Goal: Find specific page/section: Find specific page/section

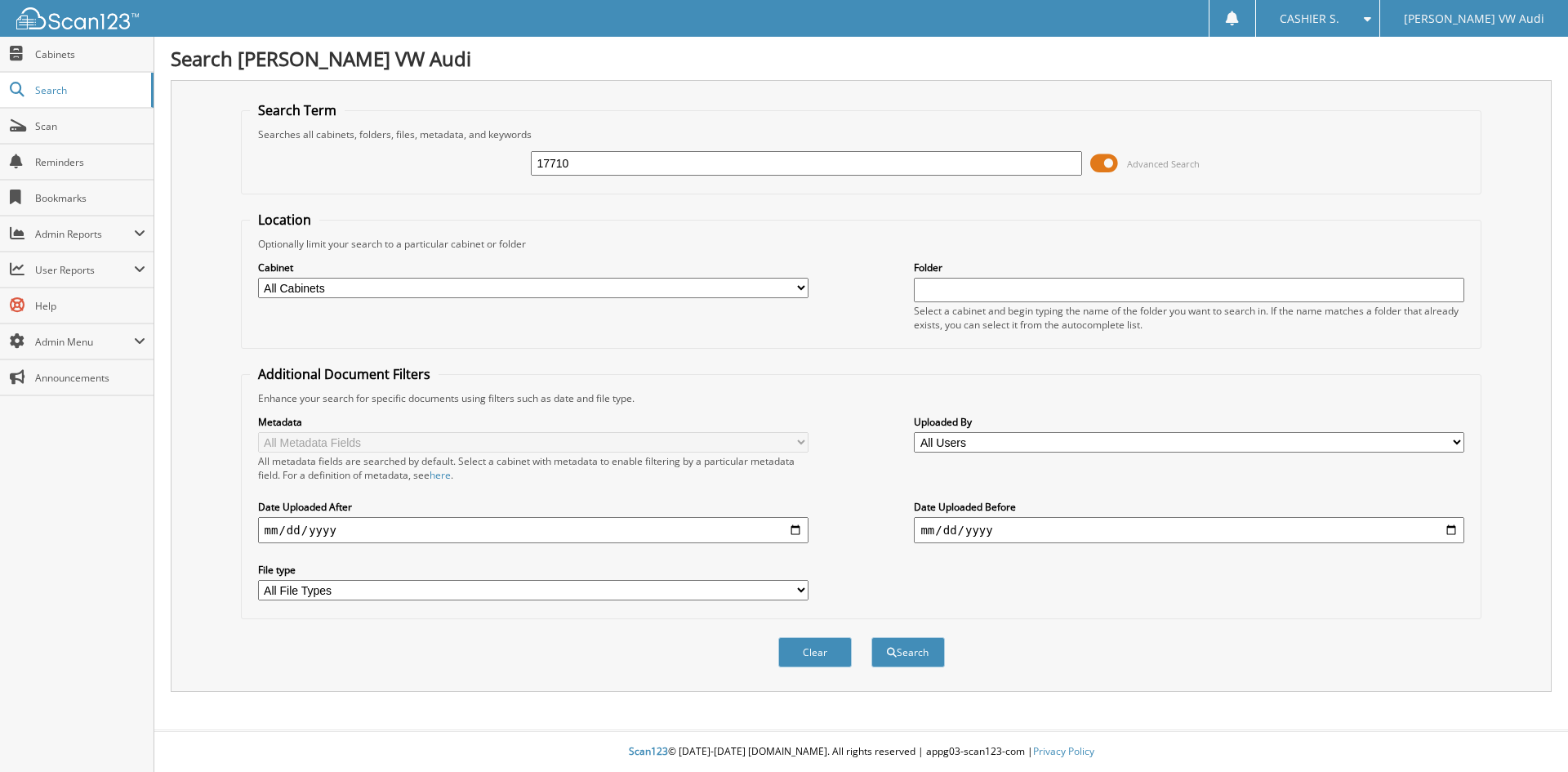
type input "17710"
click at [872, 637] on button "Search" at bounding box center [908, 653] width 74 height 31
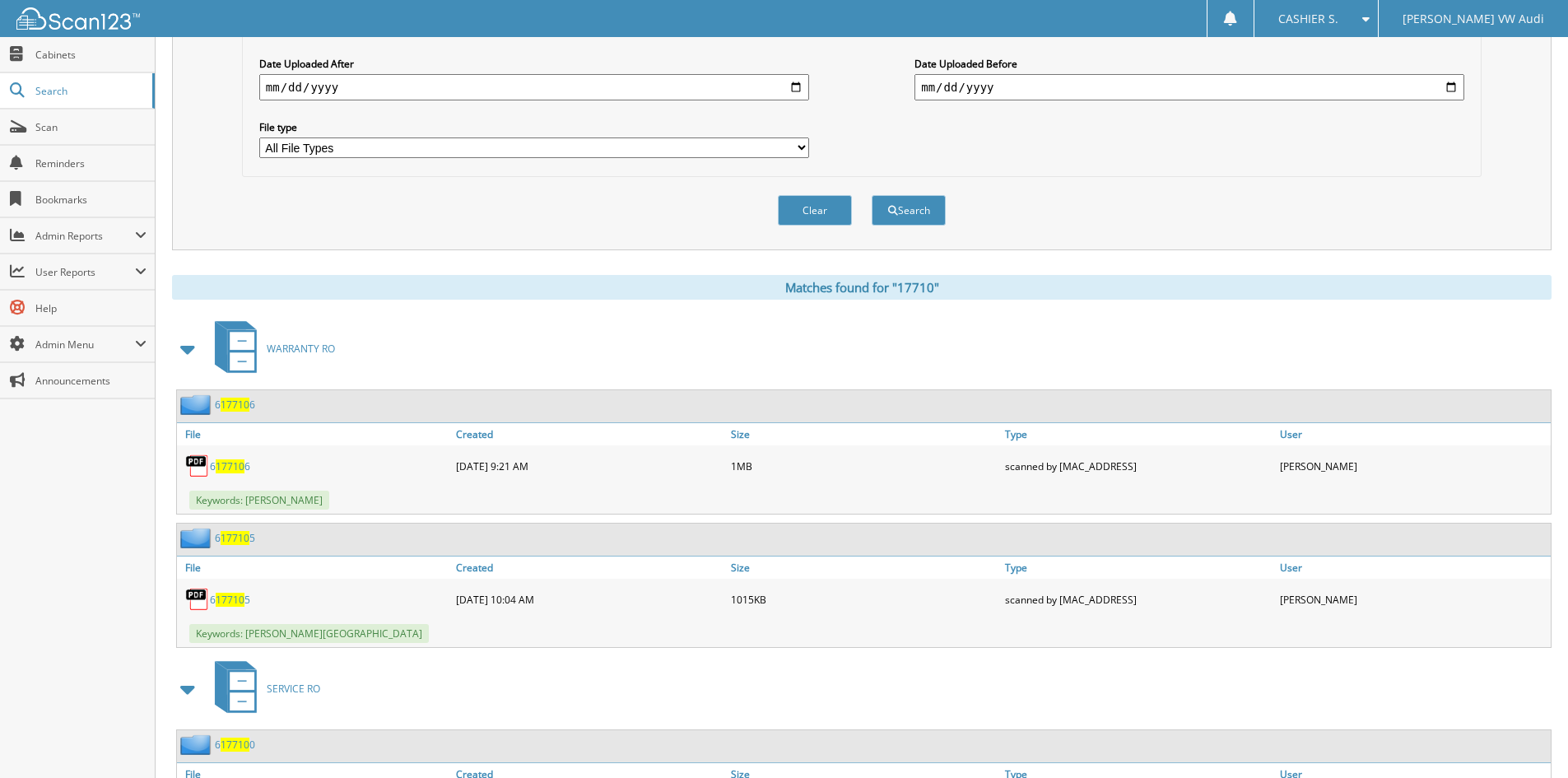
scroll to position [412, 0]
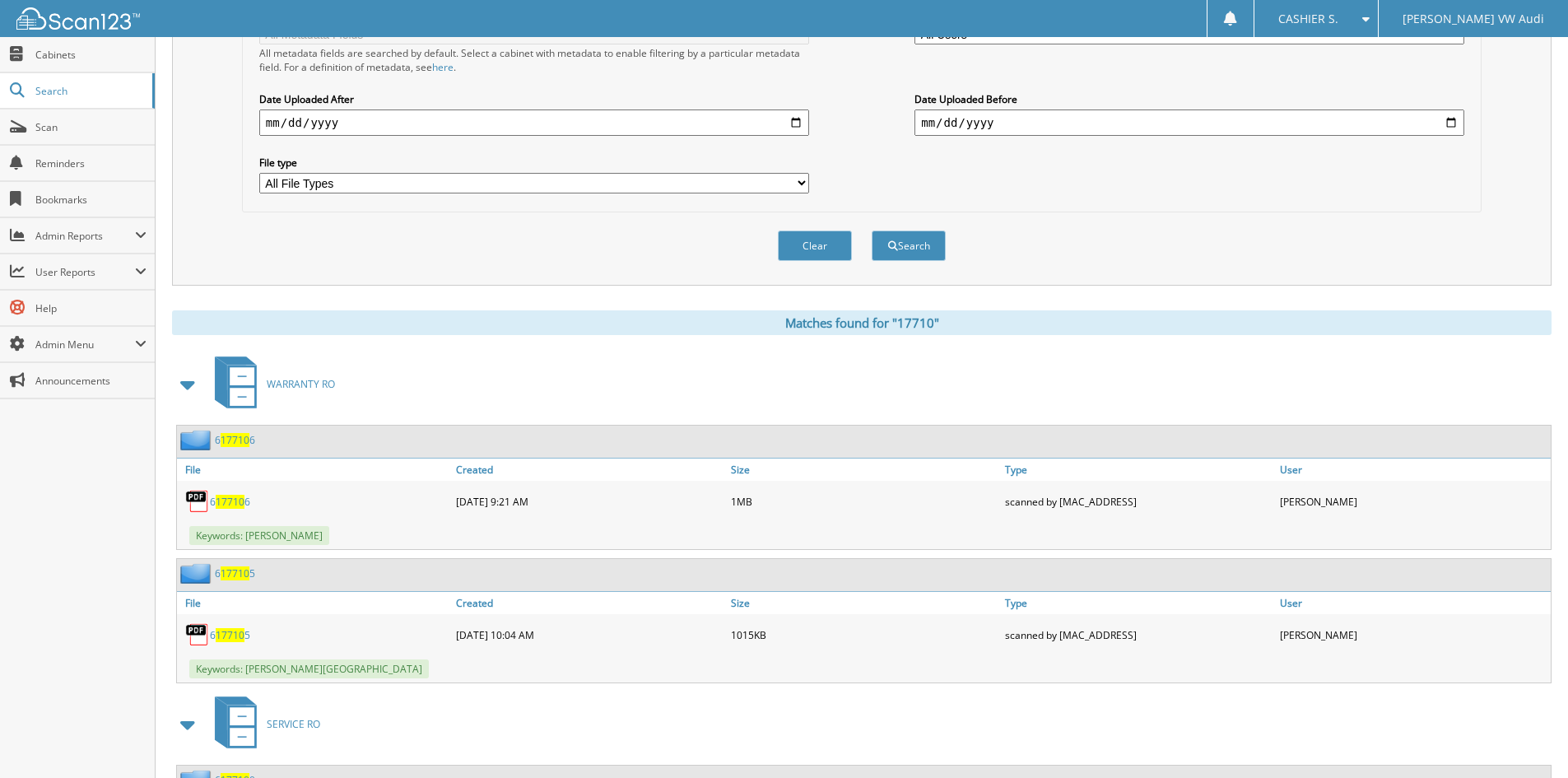
click at [185, 384] on span at bounding box center [188, 384] width 23 height 30
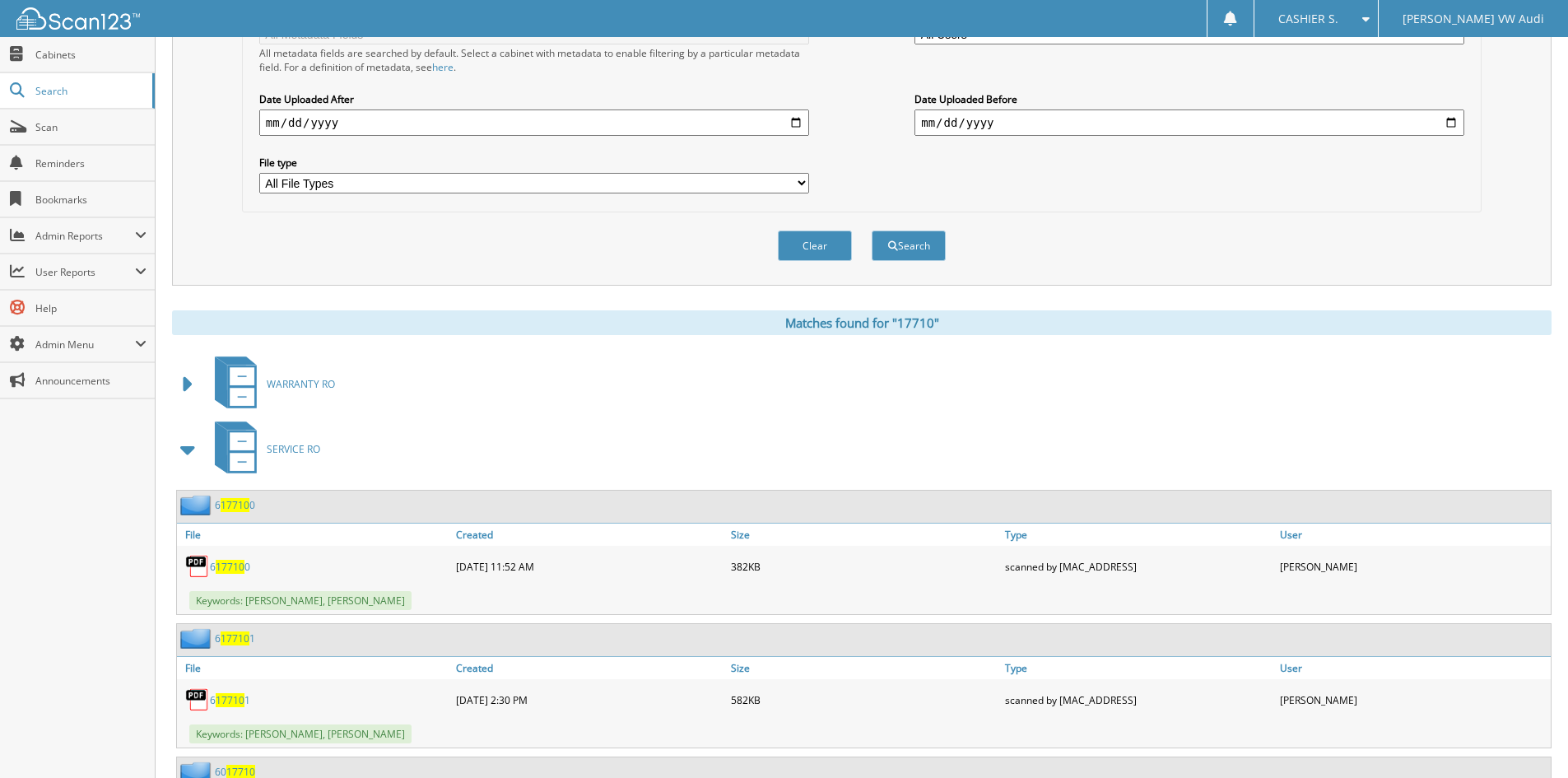
click at [192, 451] on span at bounding box center [188, 449] width 23 height 30
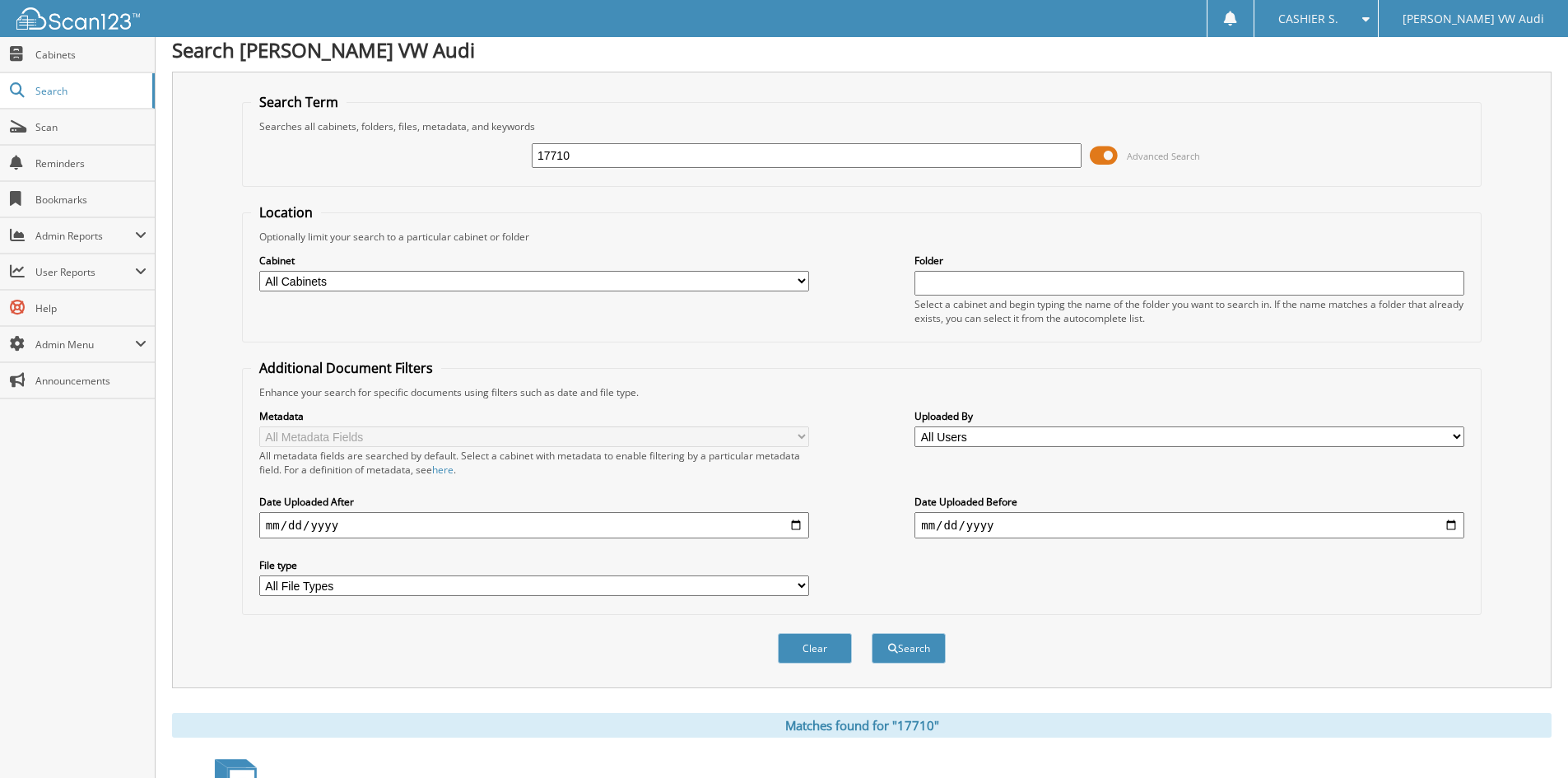
scroll to position [0, 0]
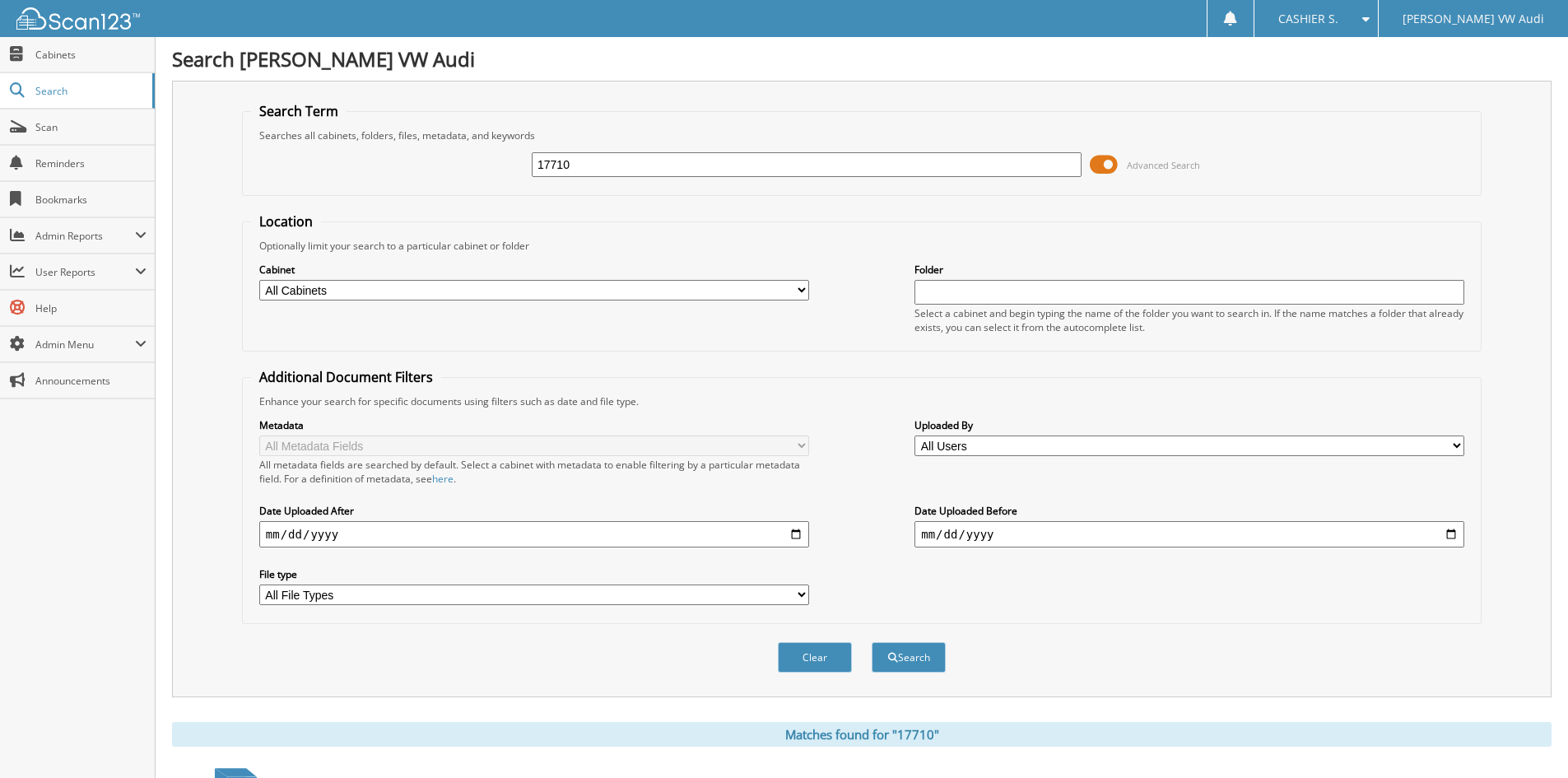
click at [735, 175] on input "17710" at bounding box center [807, 164] width 550 height 24
click at [734, 175] on input "17710" at bounding box center [807, 164] width 550 height 24
click at [733, 166] on input "17710" at bounding box center [807, 164] width 550 height 24
click at [733, 165] on input "17710" at bounding box center [807, 164] width 550 height 24
type input "58091"
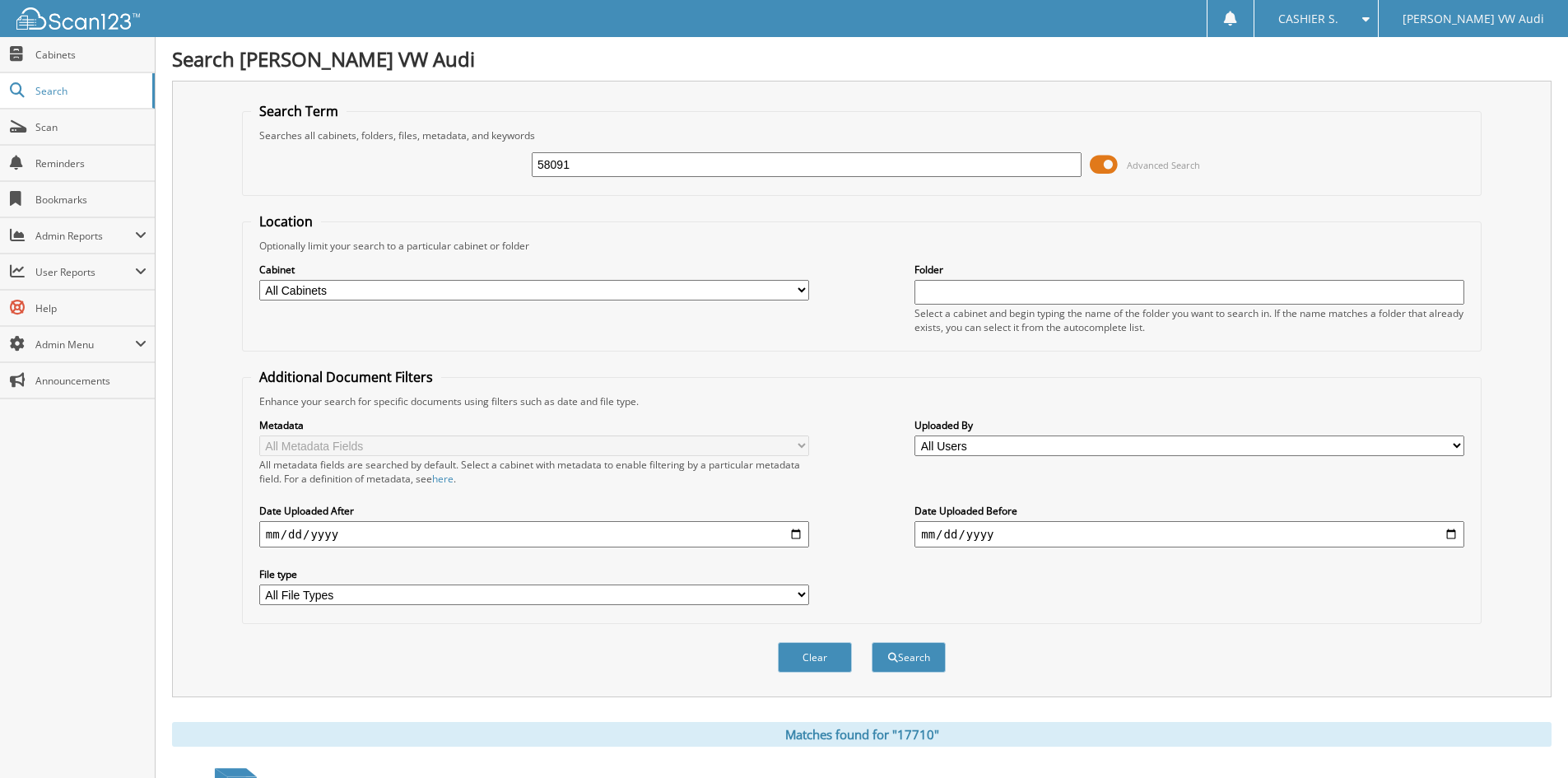
click at [871, 642] on button "Search" at bounding box center [908, 658] width 74 height 31
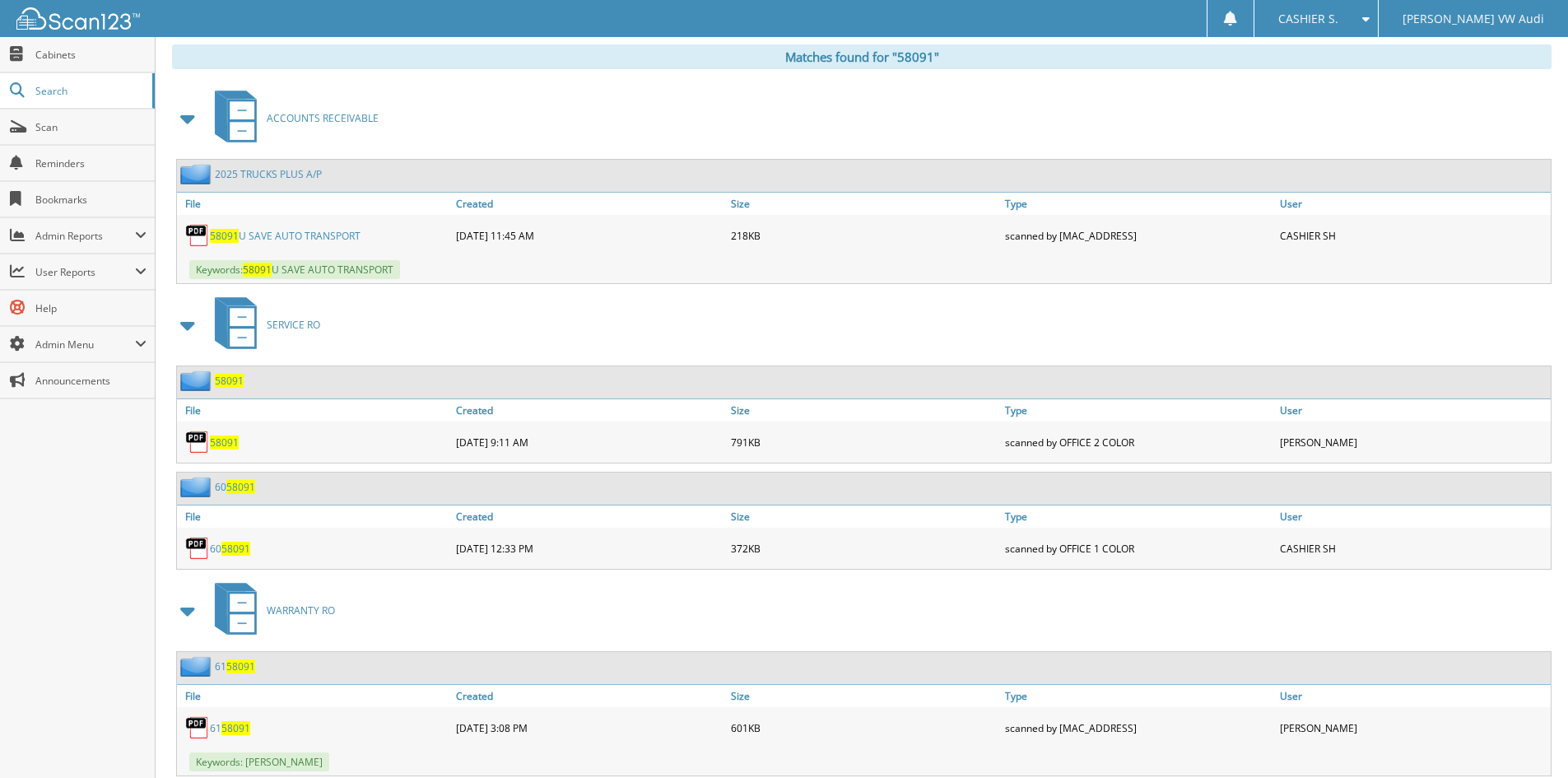
scroll to position [726, 0]
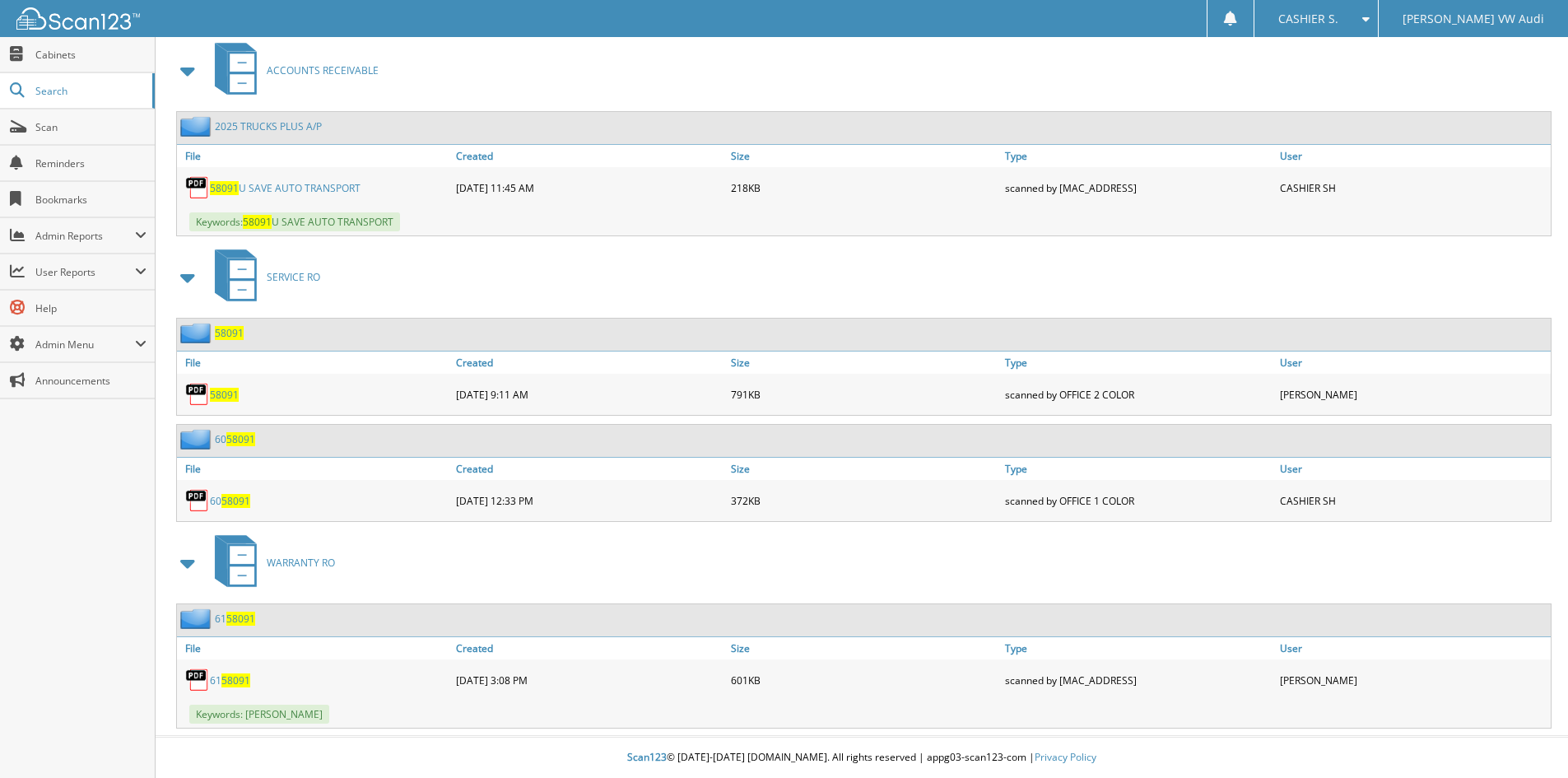
click at [282, 189] on link "58091 U SAVE AUTO TRANSPORT" at bounding box center [285, 187] width 150 height 14
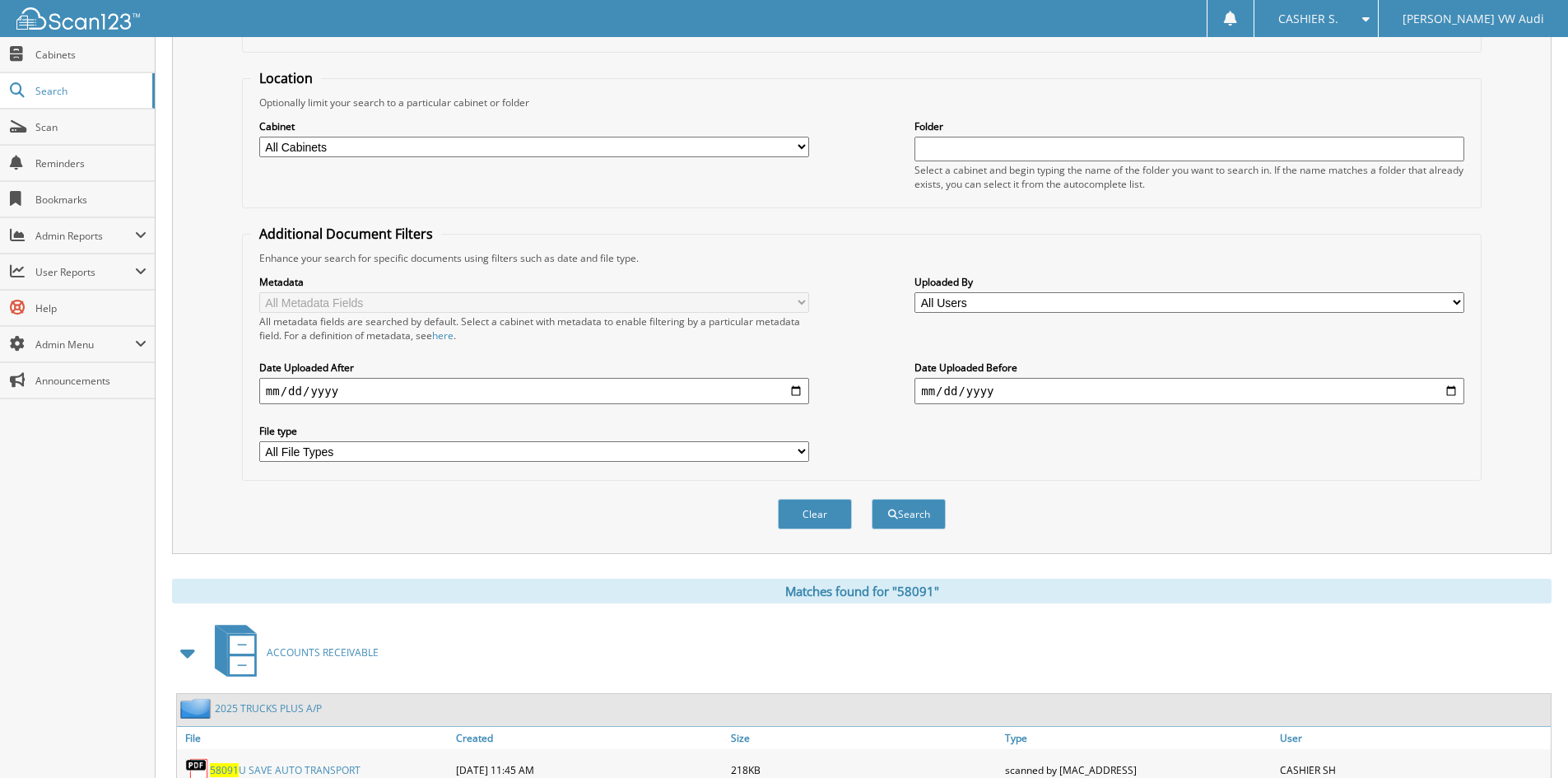
scroll to position [0, 0]
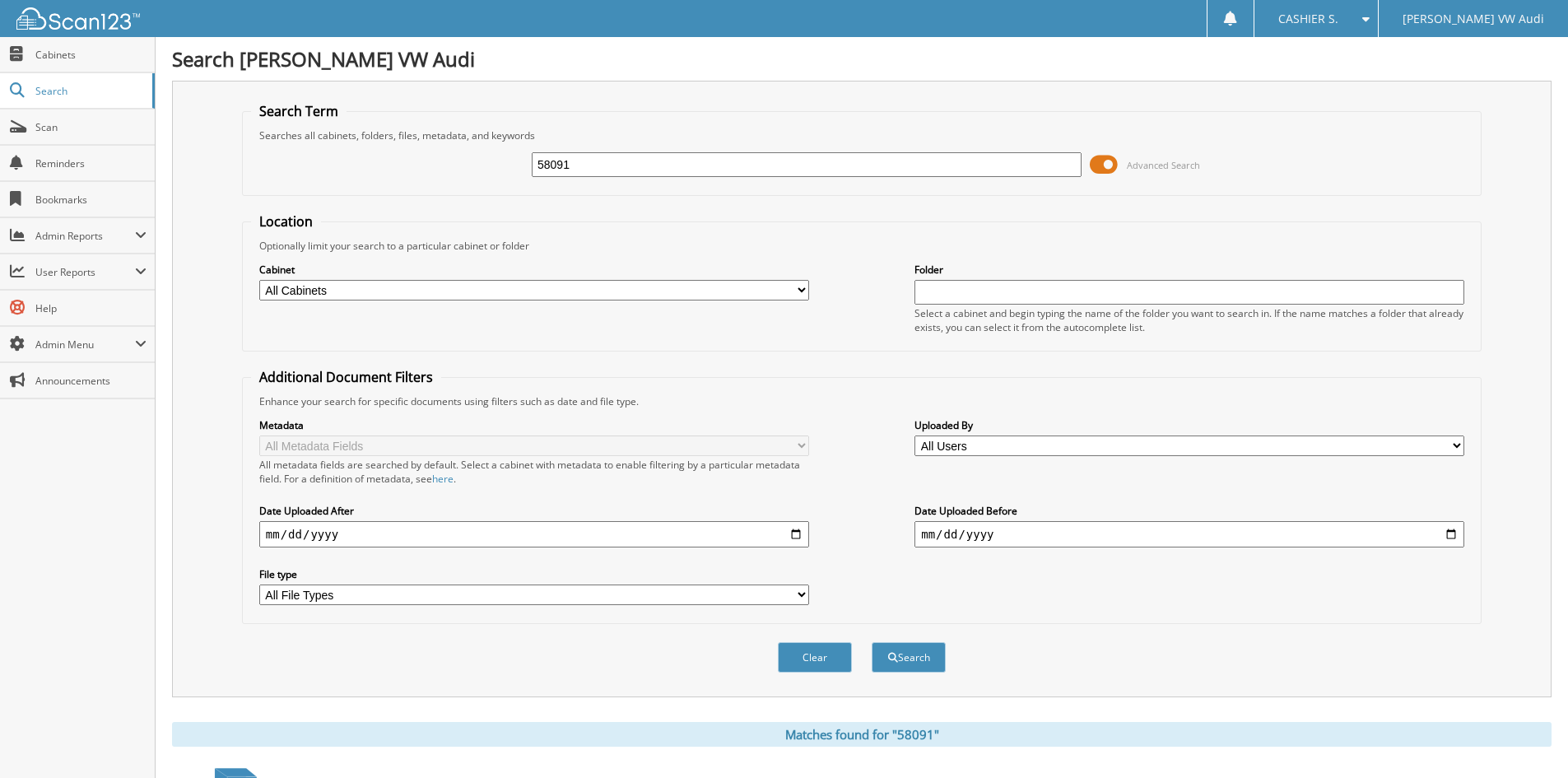
click at [724, 172] on input "58091" at bounding box center [807, 164] width 550 height 24
type input "57474"
click at [871, 642] on button "Search" at bounding box center [908, 658] width 74 height 31
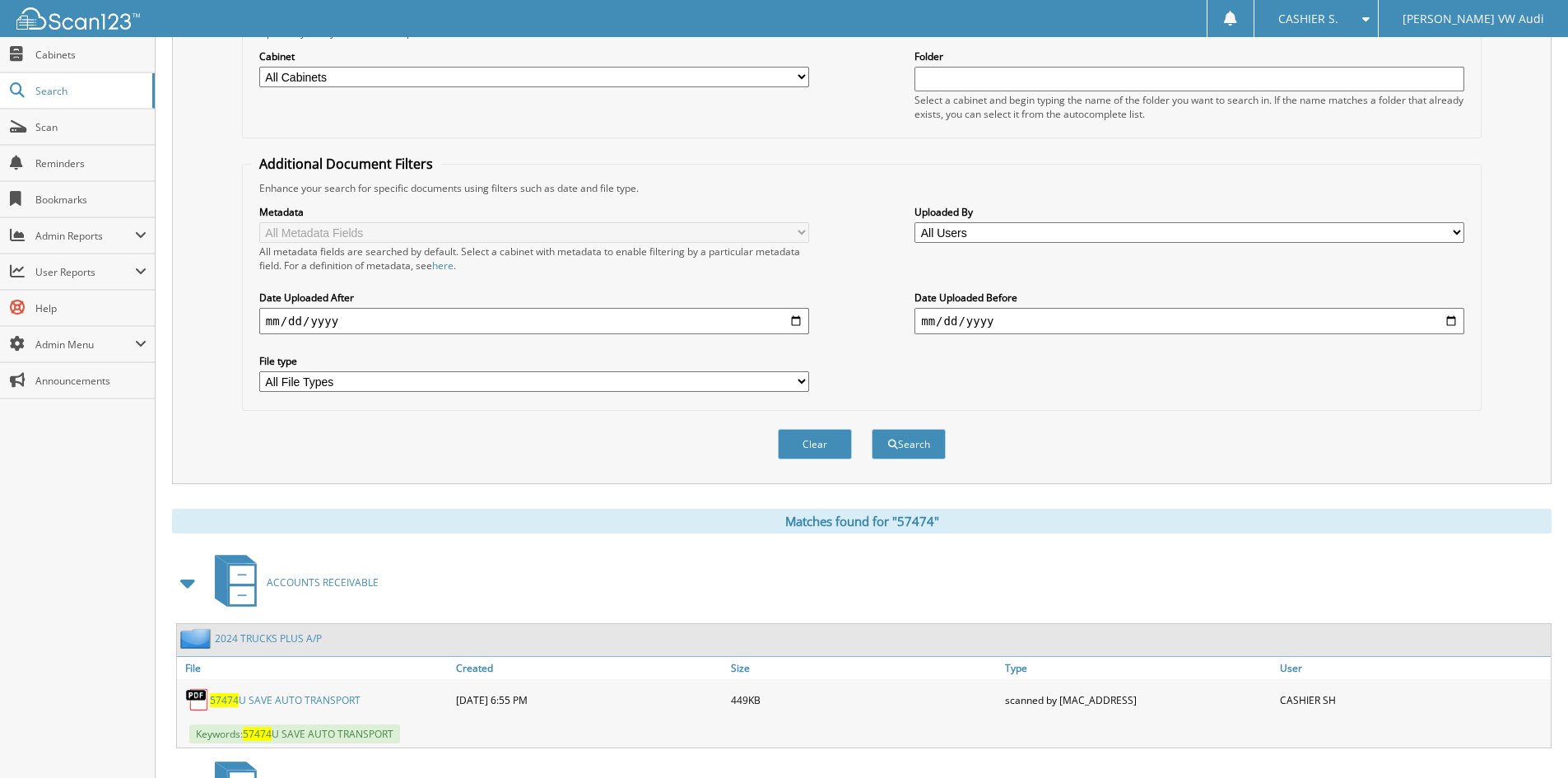
scroll to position [441, 0]
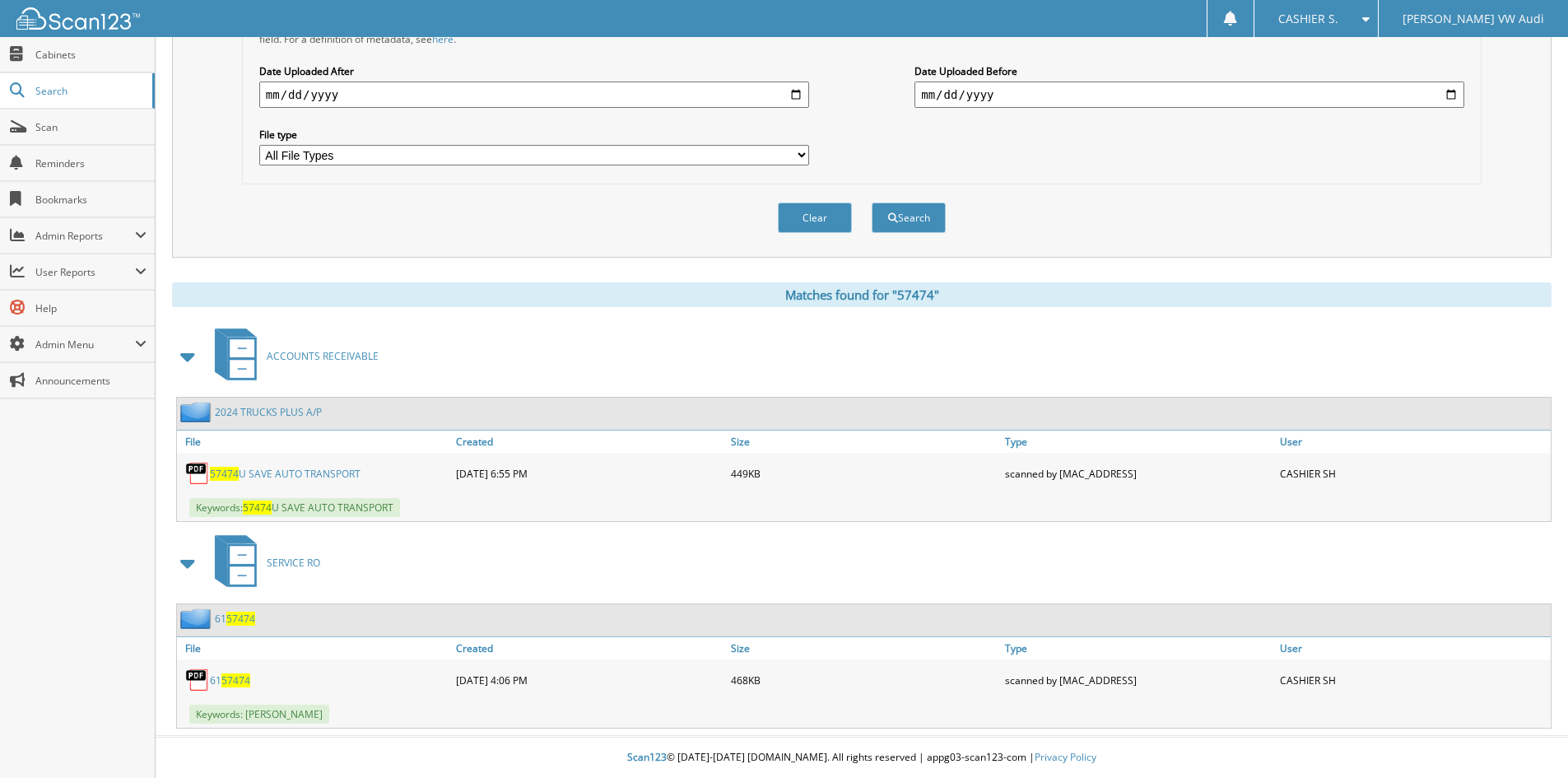
click at [301, 476] on link "57474 U SAVE AUTO TRANSPORT" at bounding box center [285, 473] width 150 height 14
